Goal: Task Accomplishment & Management: Manage account settings

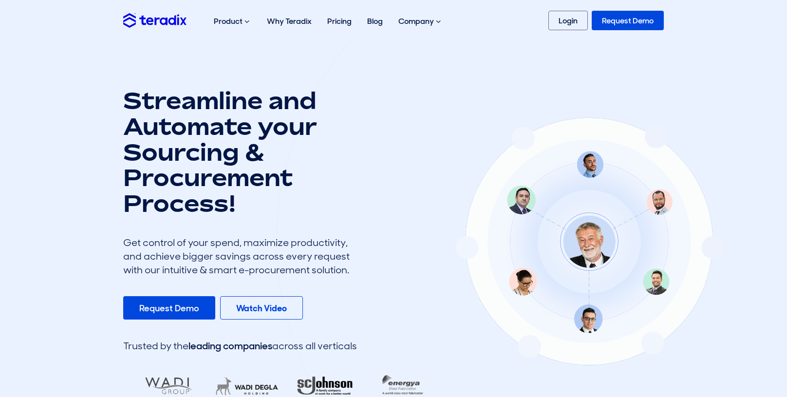
click at [560, 22] on link "Login" at bounding box center [568, 20] width 39 height 19
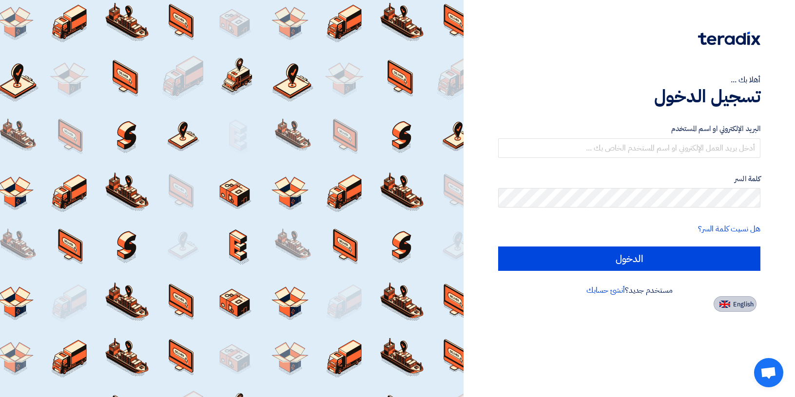
click at [734, 309] on button "English" at bounding box center [734, 304] width 43 height 16
type input "Sign in"
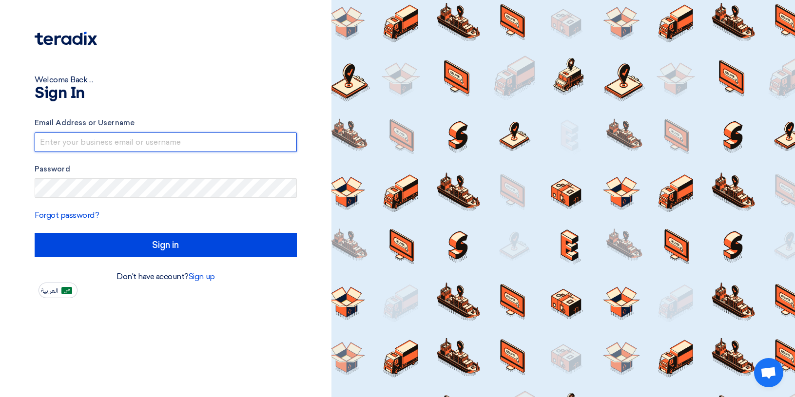
click at [150, 137] on input "text" at bounding box center [166, 142] width 262 height 19
type input "[EMAIL_ADDRESS][DOMAIN_NAME]"
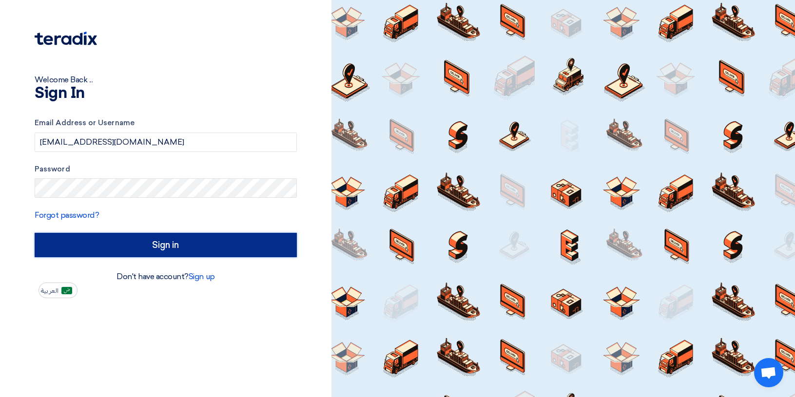
click at [159, 250] on input "Sign in" at bounding box center [166, 245] width 262 height 24
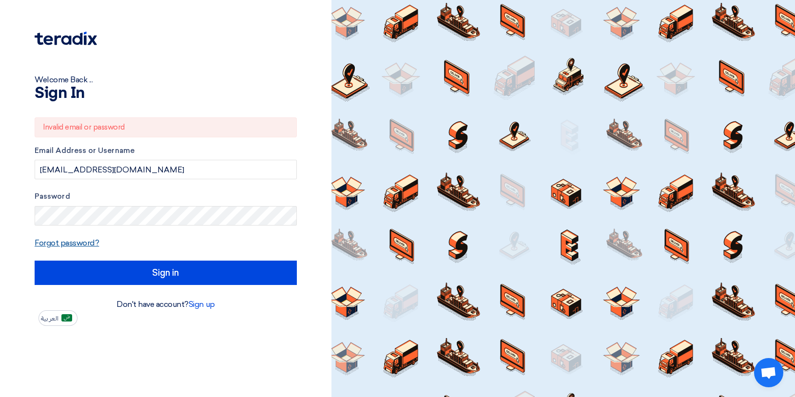
click at [64, 242] on link "Forgot password?" at bounding box center [67, 242] width 64 height 9
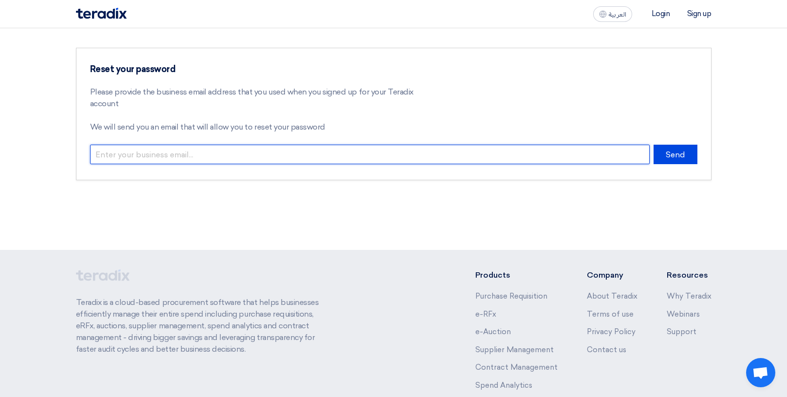
click at [158, 156] on input "email" at bounding box center [370, 154] width 560 height 19
type input "intergearautomation@icloud.com"
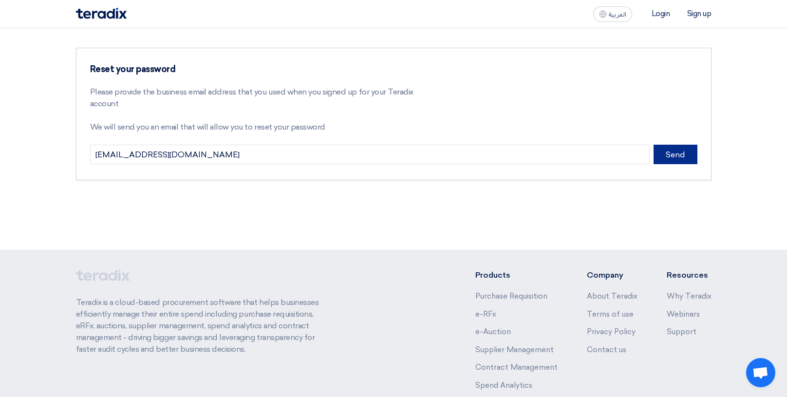
click at [671, 156] on button "Send" at bounding box center [676, 154] width 44 height 19
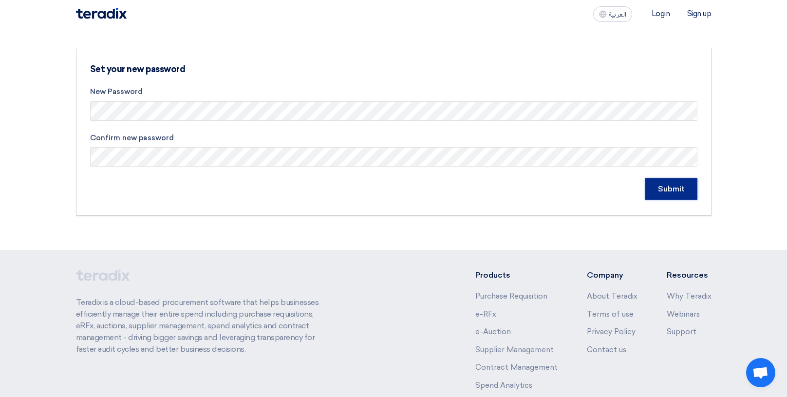
click at [667, 191] on input "Submit" at bounding box center [672, 188] width 52 height 21
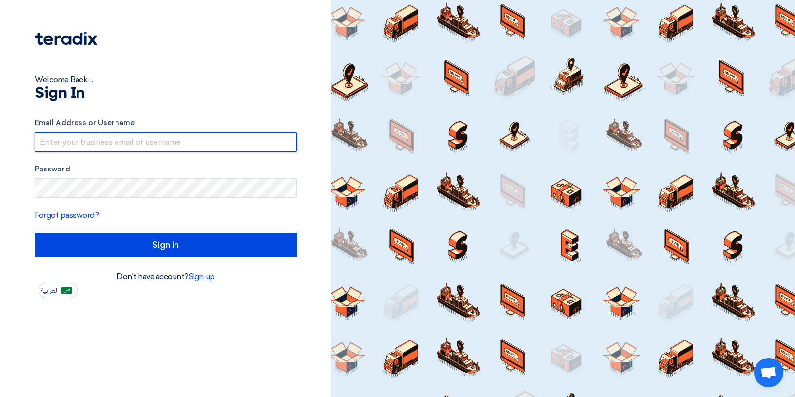
click at [67, 142] on input "text" at bounding box center [166, 142] width 262 height 19
type input "intergearautomation@icloud.com"
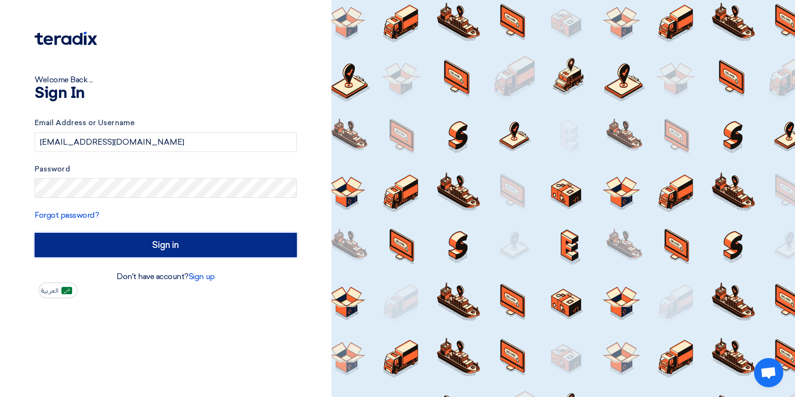
click at [159, 249] on input "Sign in" at bounding box center [166, 245] width 262 height 24
click at [164, 247] on input "Sign in" at bounding box center [166, 245] width 262 height 24
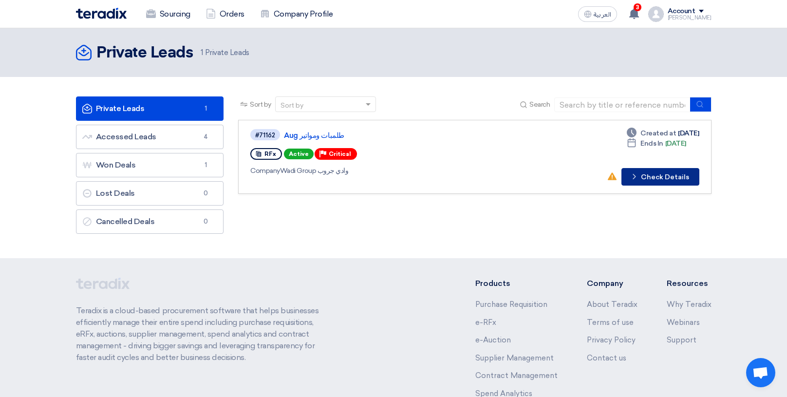
click at [672, 183] on button "Check details Check Details" at bounding box center [661, 177] width 78 height 18
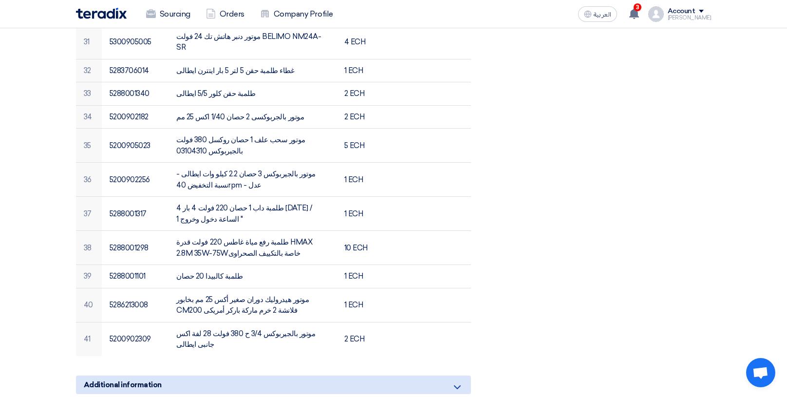
scroll to position [1218, 0]
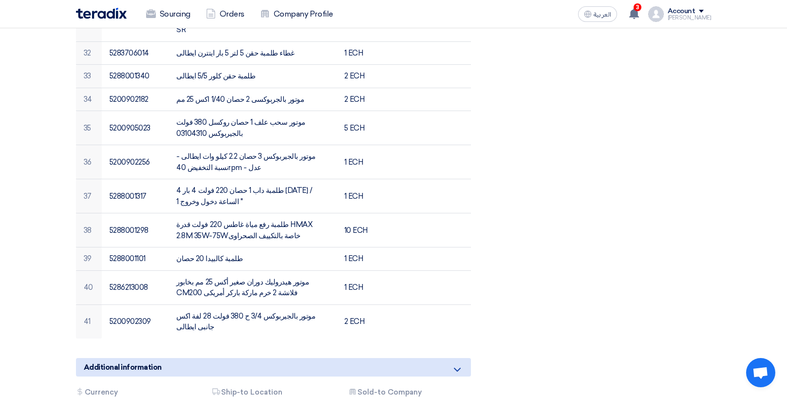
click at [460, 364] on icon at bounding box center [458, 370] width 12 height 12
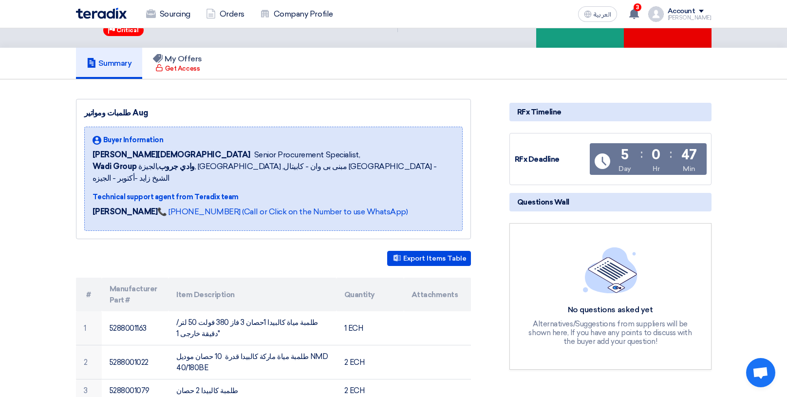
scroll to position [0, 0]
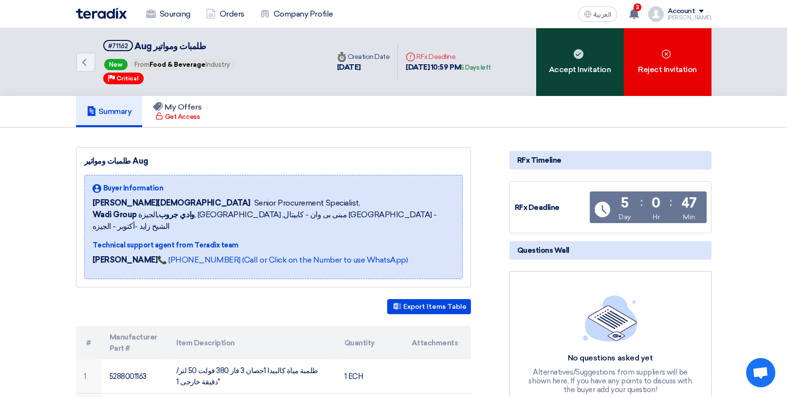
click at [572, 57] on div "Accept Invitation" at bounding box center [580, 62] width 88 height 68
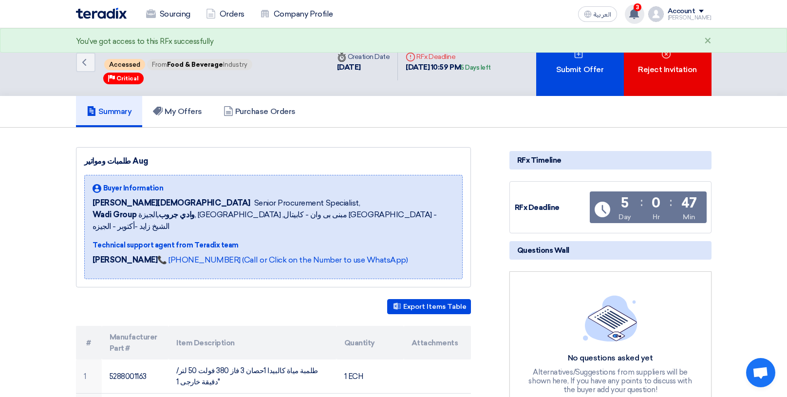
click at [639, 14] on use at bounding box center [635, 13] width 10 height 11
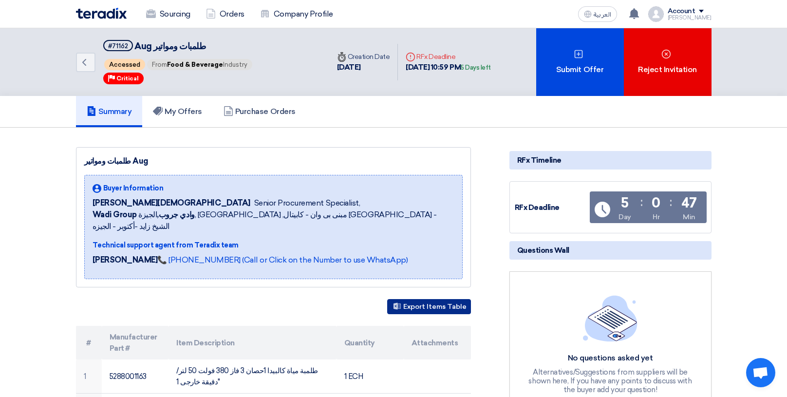
click at [436, 299] on button "Export Items Table" at bounding box center [429, 306] width 84 height 15
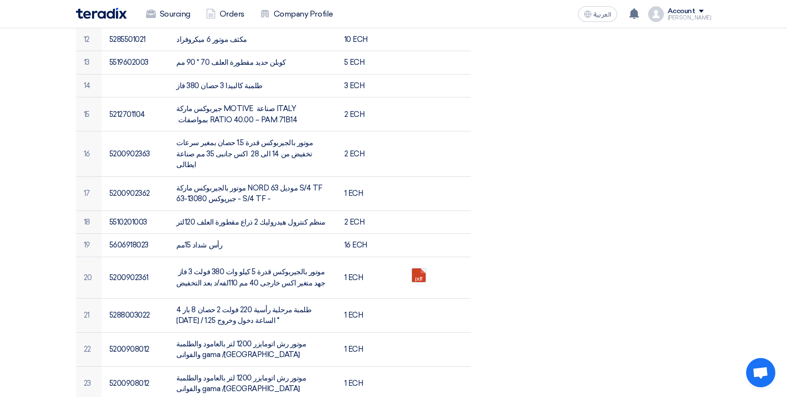
scroll to position [682, 0]
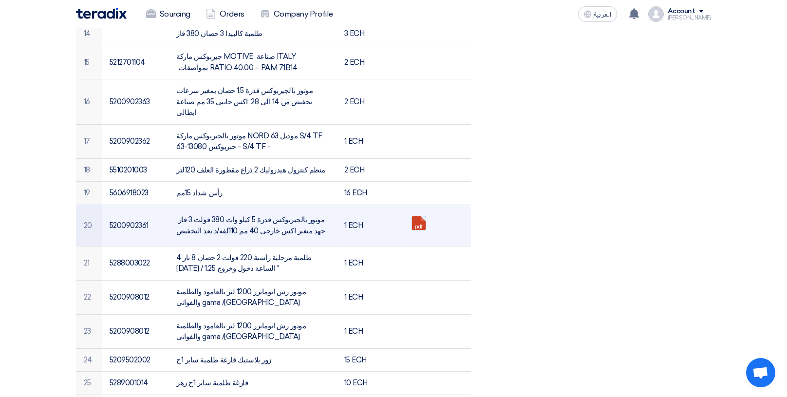
click at [416, 216] on link at bounding box center [451, 245] width 78 height 58
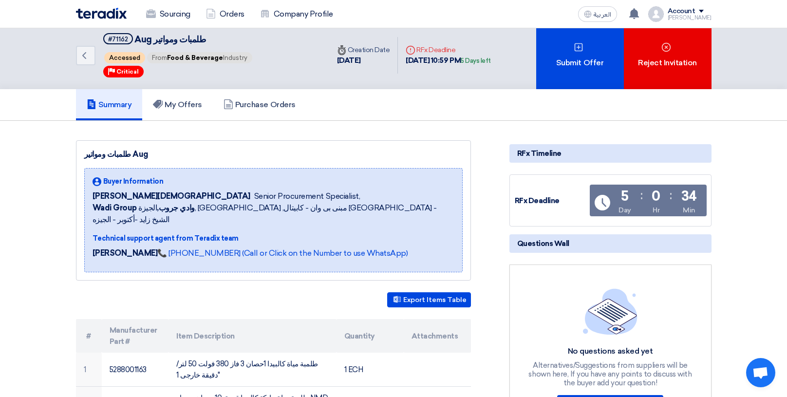
scroll to position [0, 0]
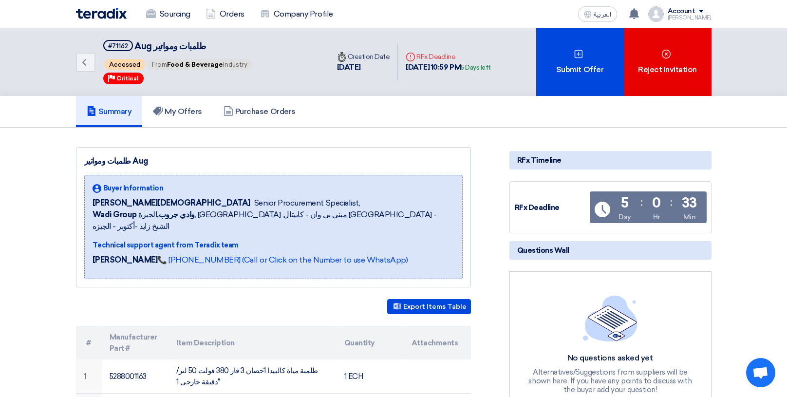
click at [703, 14] on div "Account" at bounding box center [690, 11] width 44 height 8
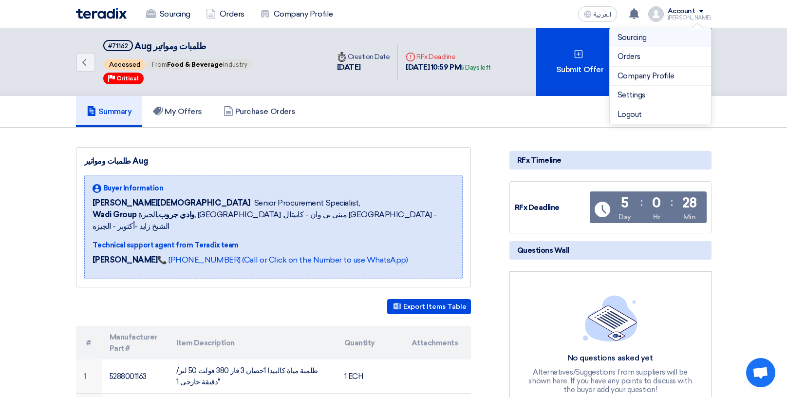
click at [652, 36] on link "Sourcing" at bounding box center [661, 37] width 86 height 11
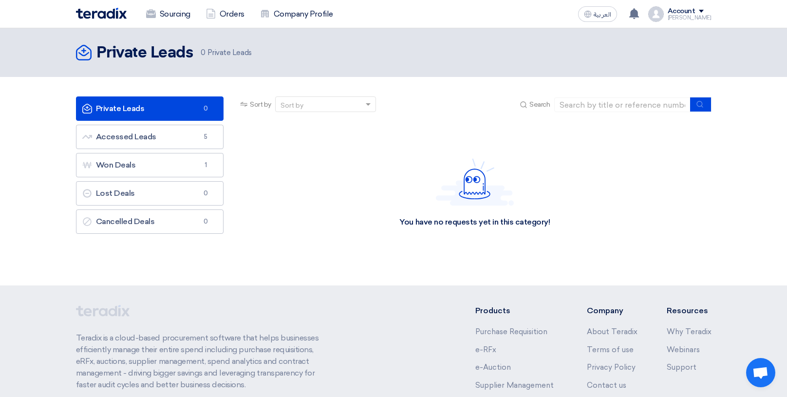
click at [696, 14] on div "Account" at bounding box center [682, 11] width 28 height 8
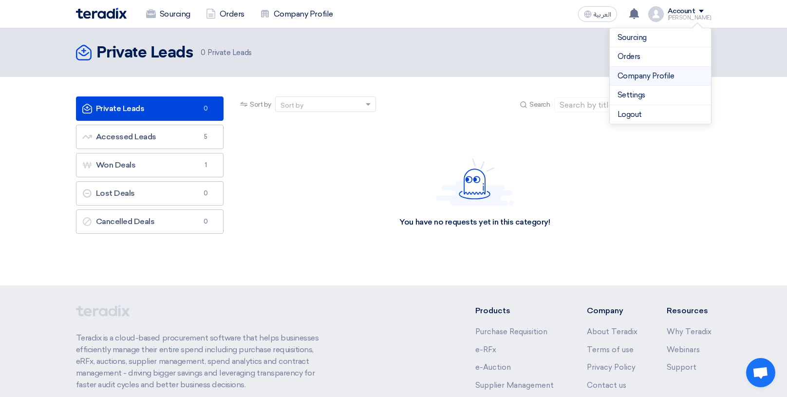
click at [669, 73] on link "Company Profile" at bounding box center [661, 76] width 86 height 11
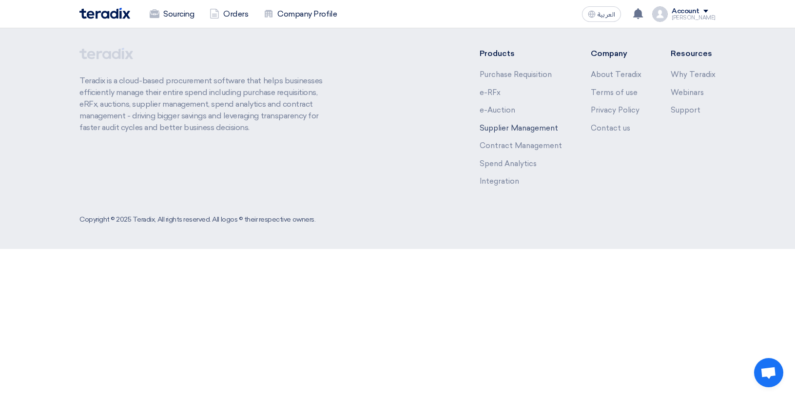
click at [500, 129] on link "Supplier Management" at bounding box center [518, 128] width 78 height 9
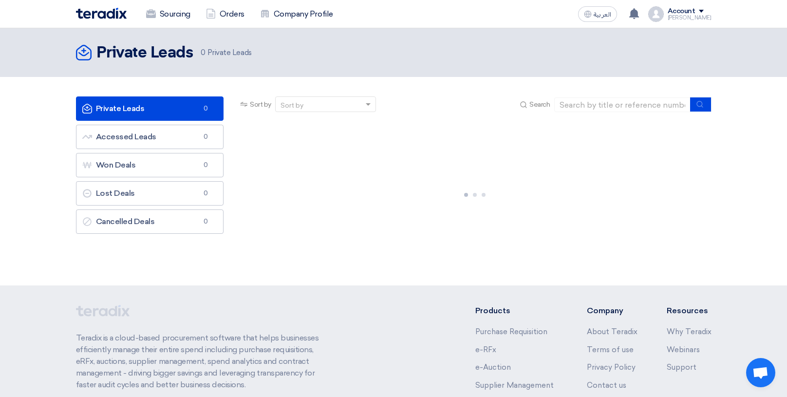
click at [694, 13] on div "Account" at bounding box center [682, 11] width 28 height 8
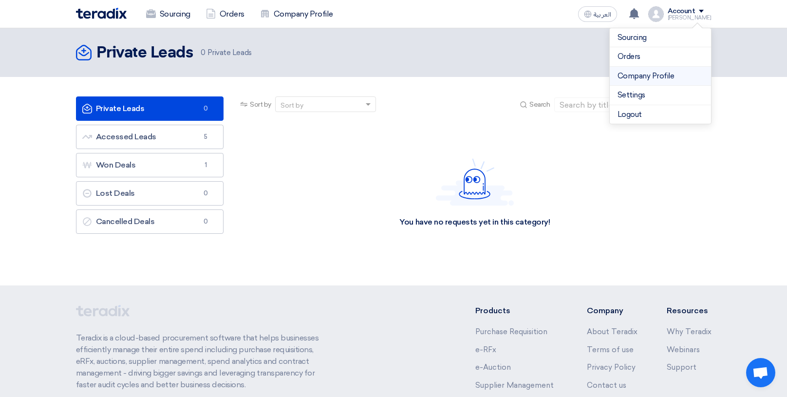
click at [660, 77] on link "Company Profile" at bounding box center [661, 76] width 86 height 11
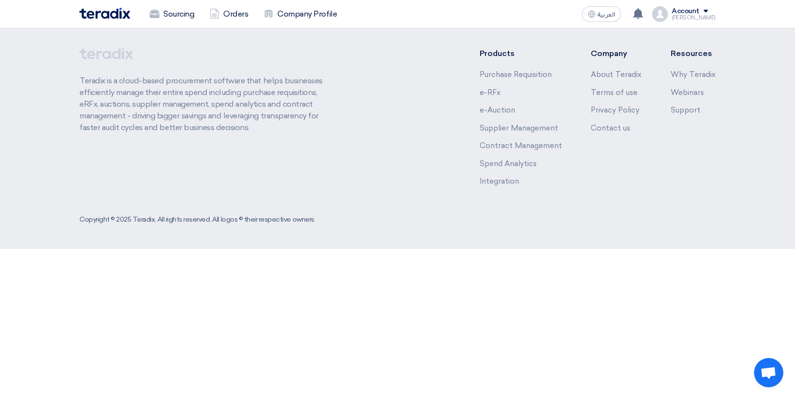
click at [699, 14] on div "Account" at bounding box center [685, 11] width 28 height 8
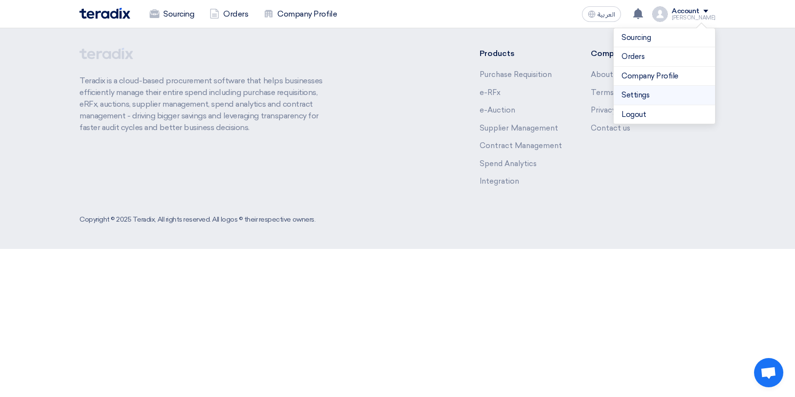
click at [664, 98] on link "Settings" at bounding box center [664, 95] width 86 height 11
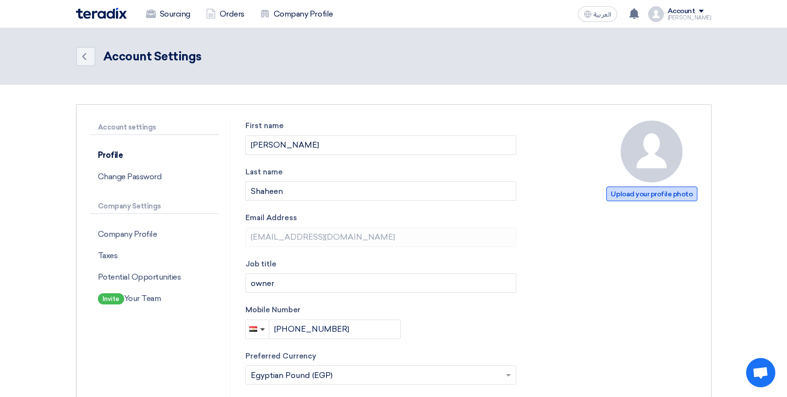
click at [655, 198] on span "Upload your profile photo" at bounding box center [652, 194] width 91 height 15
type input "C:\fakepath\intergear Trade logo.jpg"
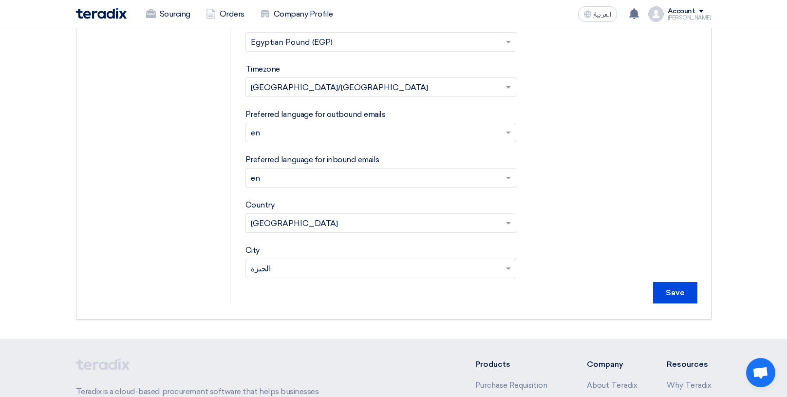
scroll to position [341, 0]
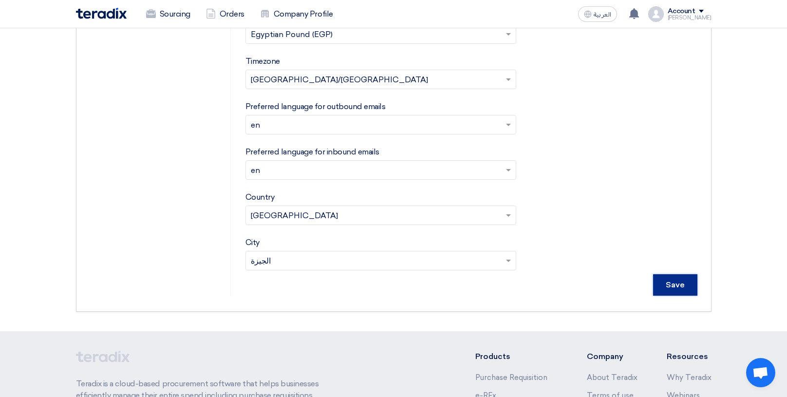
click at [668, 287] on input "Save" at bounding box center [675, 284] width 44 height 21
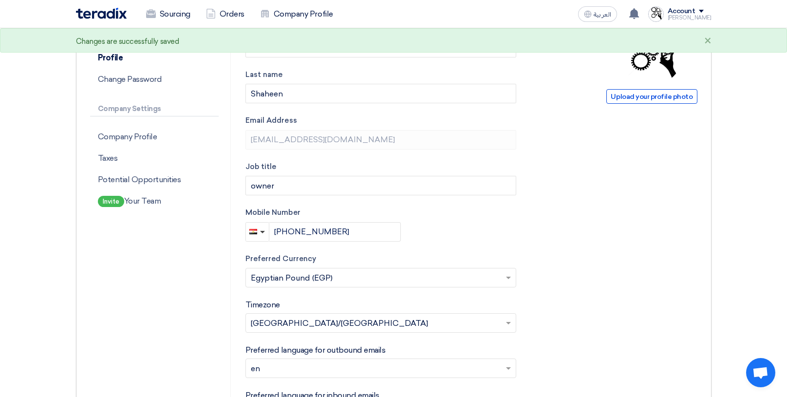
scroll to position [0, 0]
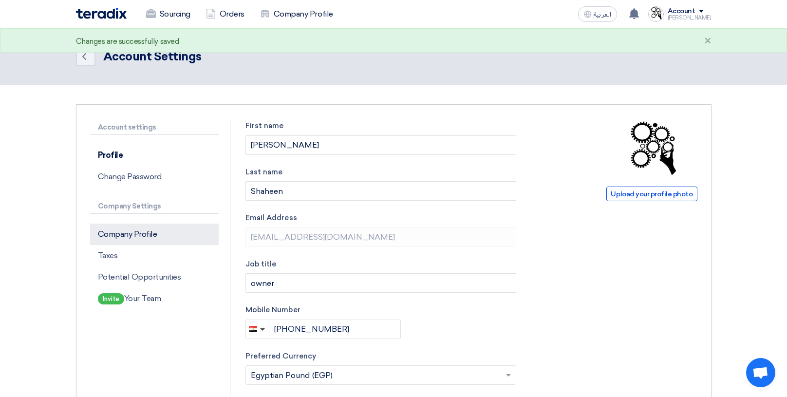
click at [132, 229] on p "Company Profile" at bounding box center [154, 234] width 129 height 21
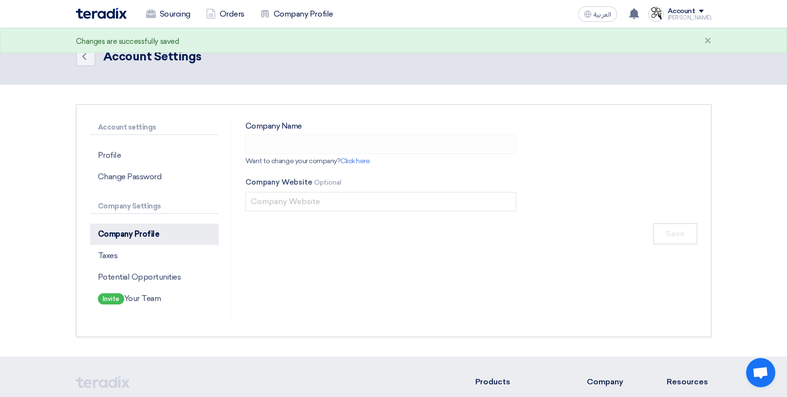
type input "انترجير اتوميشن"
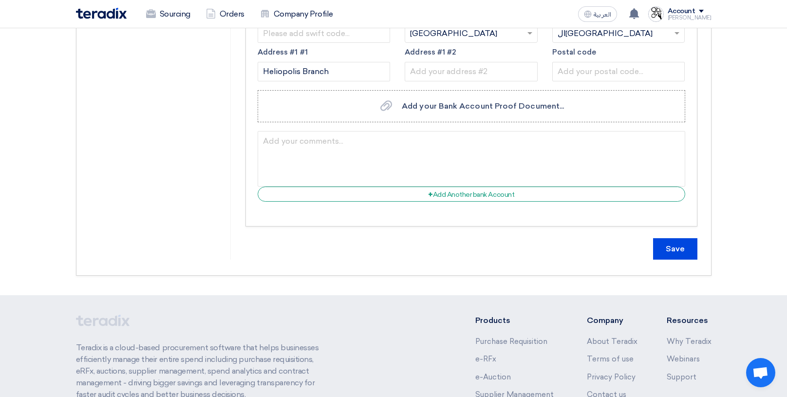
scroll to position [828, 0]
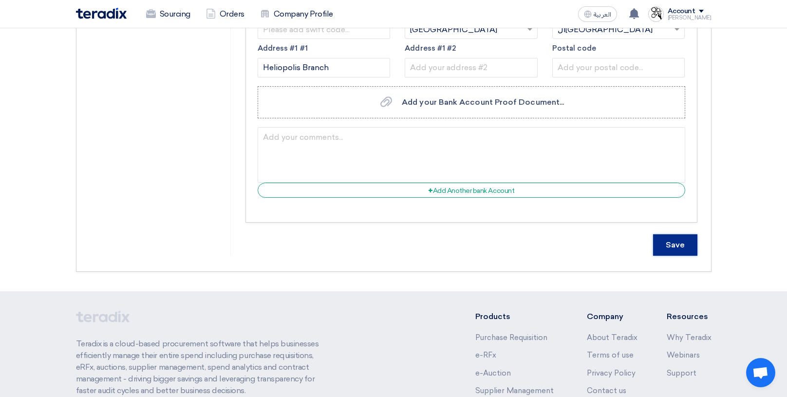
click at [667, 248] on input "Save" at bounding box center [675, 244] width 44 height 21
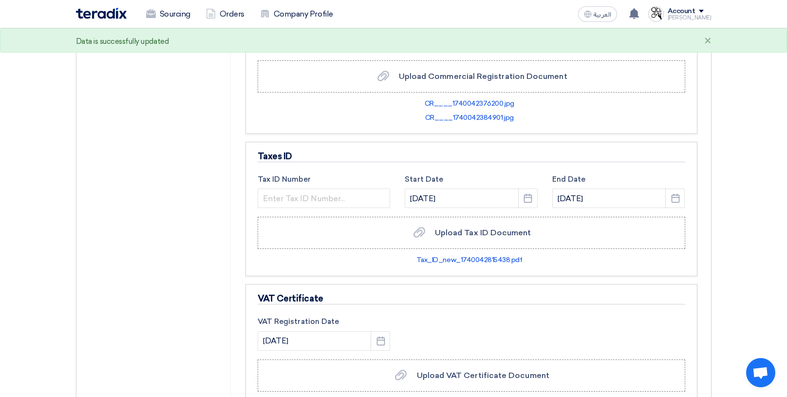
scroll to position [146, 0]
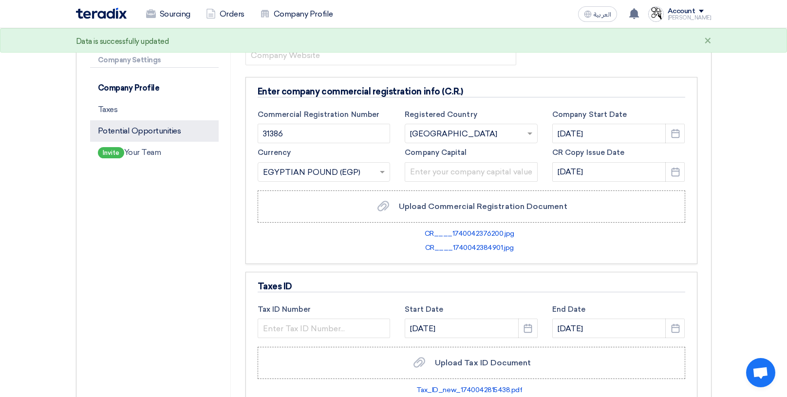
click at [158, 132] on p "Potential Opportunities" at bounding box center [154, 130] width 129 height 21
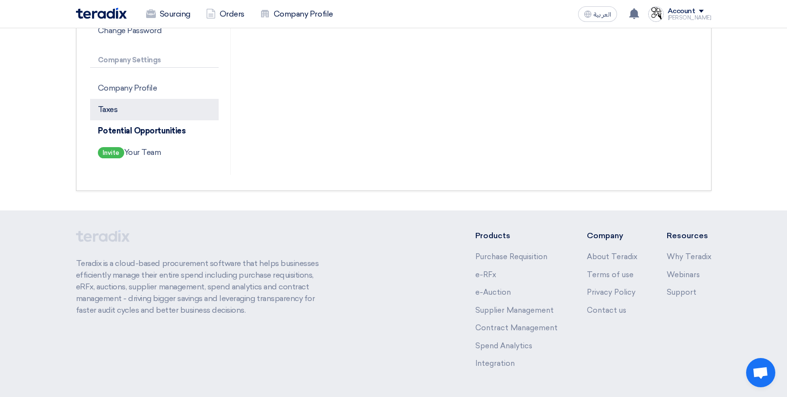
click at [110, 115] on p "Taxes" at bounding box center [154, 109] width 129 height 21
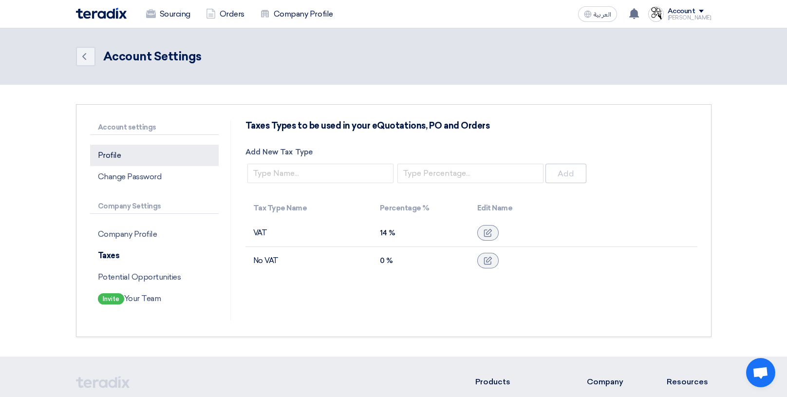
click at [108, 157] on p "Profile" at bounding box center [154, 155] width 129 height 21
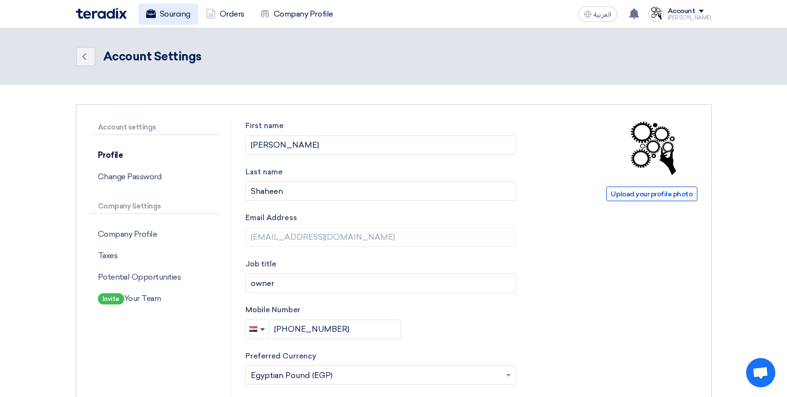
click at [169, 18] on link "Sourcing" at bounding box center [168, 13] width 60 height 21
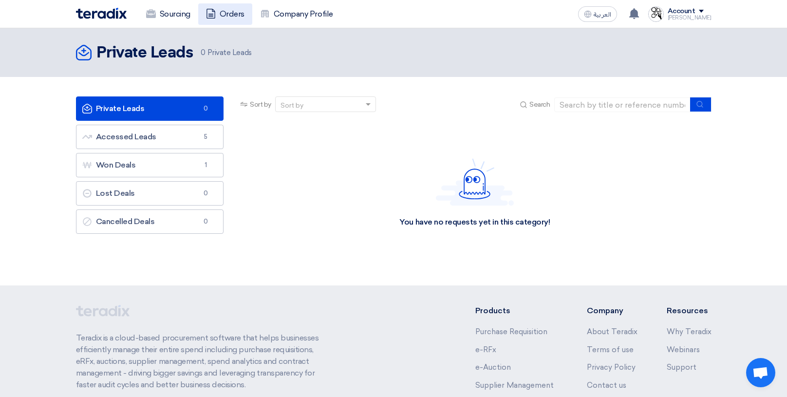
click at [218, 12] on link "Orders" at bounding box center [225, 13] width 54 height 21
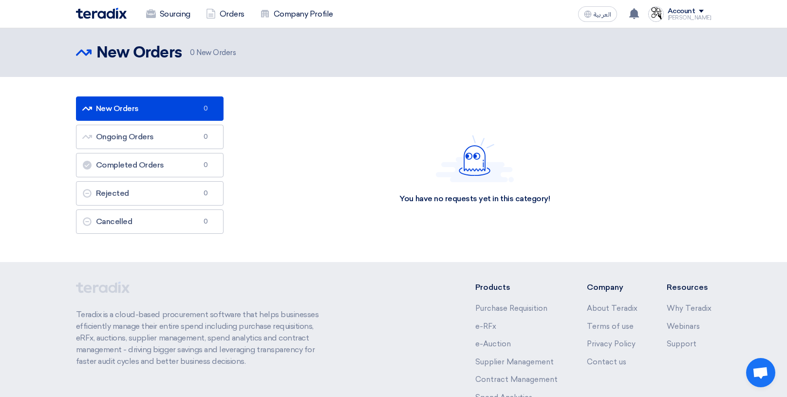
click at [103, 14] on img at bounding box center [101, 13] width 51 height 11
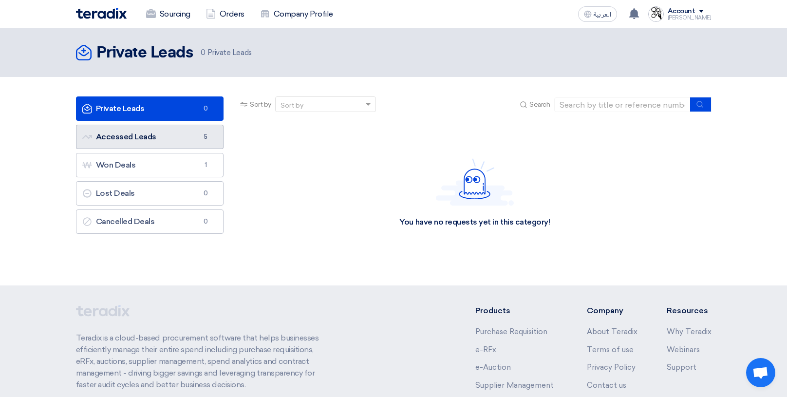
click at [140, 139] on link "Accessed Leads Accessed Leads 5" at bounding box center [150, 137] width 148 height 24
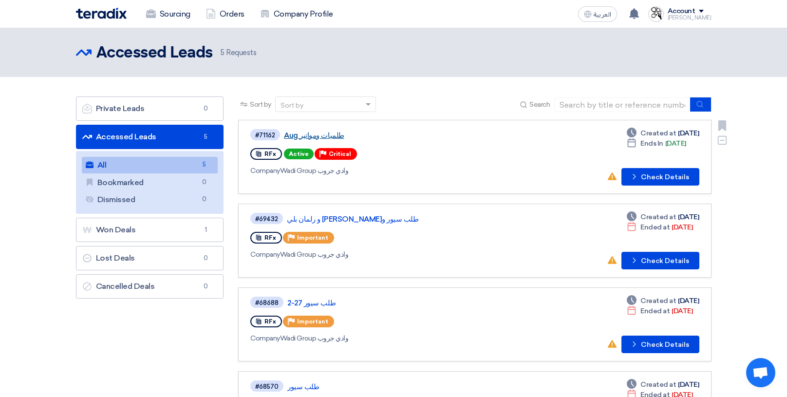
click at [309, 137] on link "طلمبات ومواتير Aug" at bounding box center [406, 135] width 244 height 9
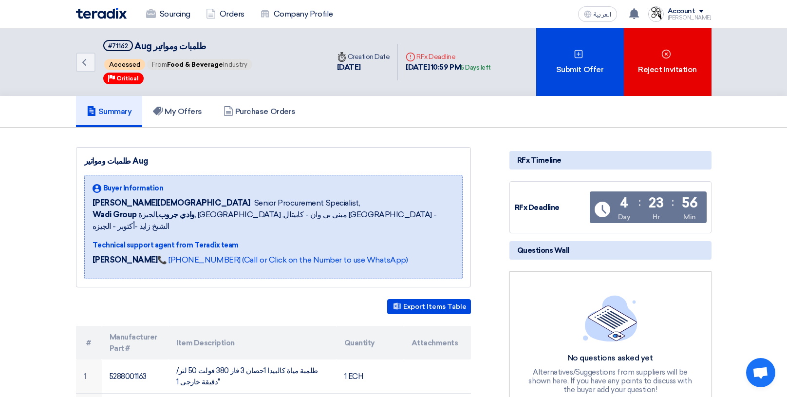
click at [692, 9] on div "Account" at bounding box center [682, 11] width 28 height 8
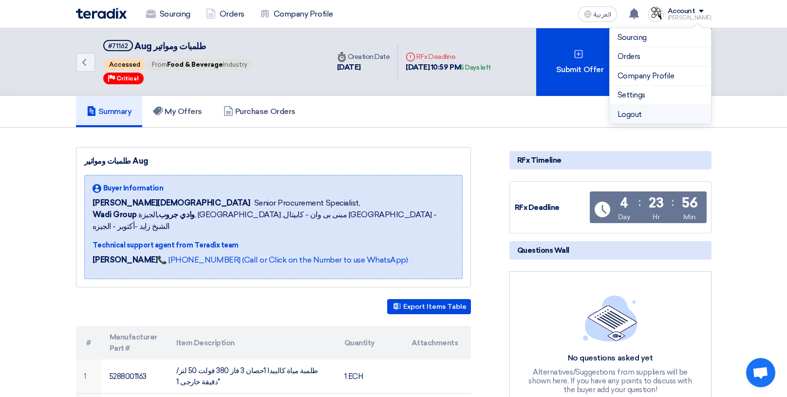
click at [637, 117] on li "Logout" at bounding box center [660, 114] width 101 height 19
